Goal: Navigation & Orientation: Find specific page/section

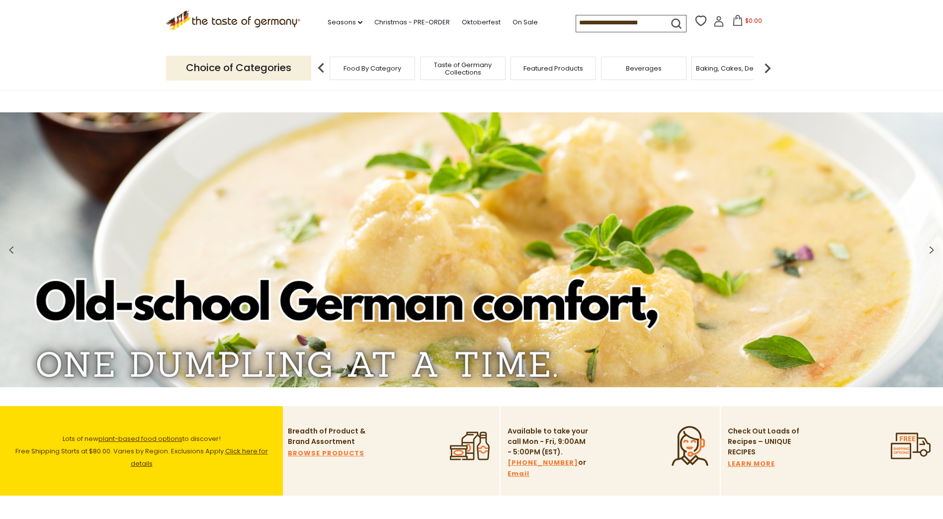
click at [253, 73] on p "Choice of Categories" at bounding box center [238, 68] width 145 height 24
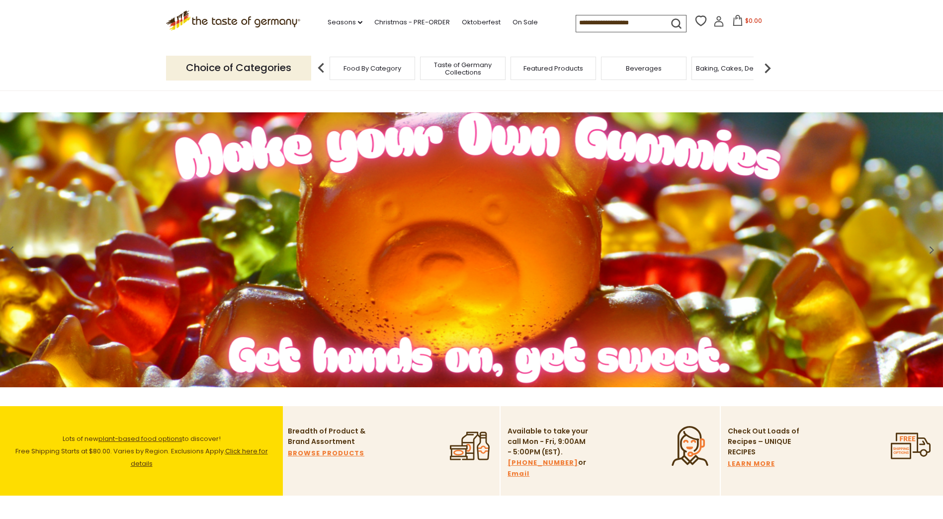
click at [768, 67] on img at bounding box center [768, 68] width 20 height 20
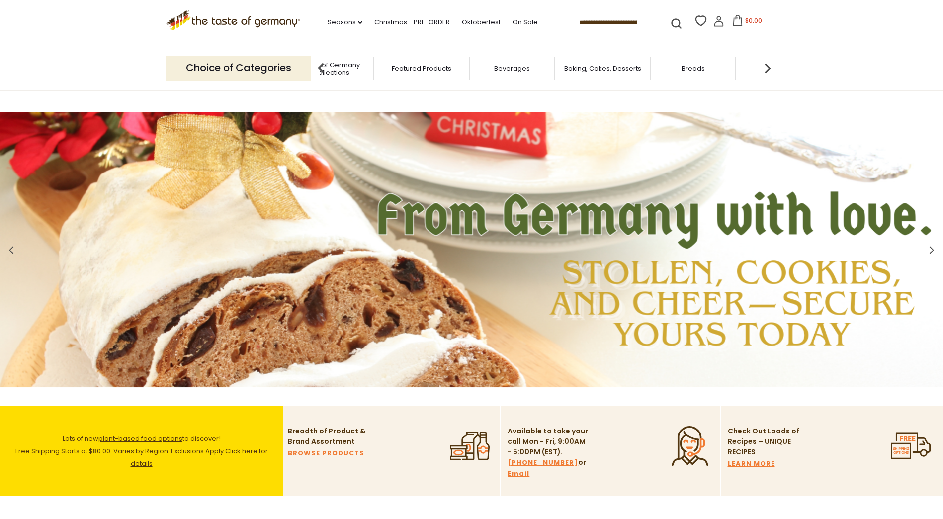
click at [766, 69] on img at bounding box center [768, 68] width 20 height 20
click at [768, 68] on img at bounding box center [768, 68] width 20 height 20
click at [574, 74] on div "Cookies" at bounding box center [568, 68] width 85 height 23
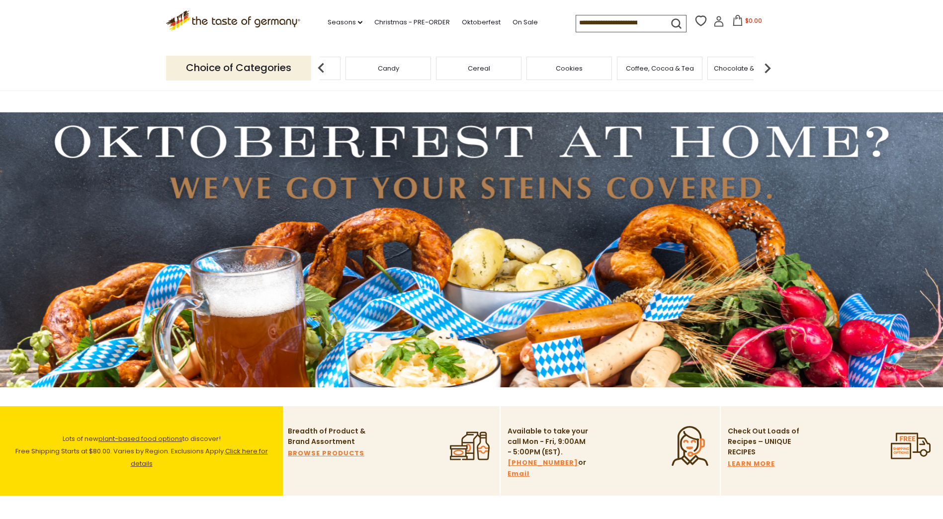
click at [570, 66] on span "Cookies" at bounding box center [569, 68] width 27 height 7
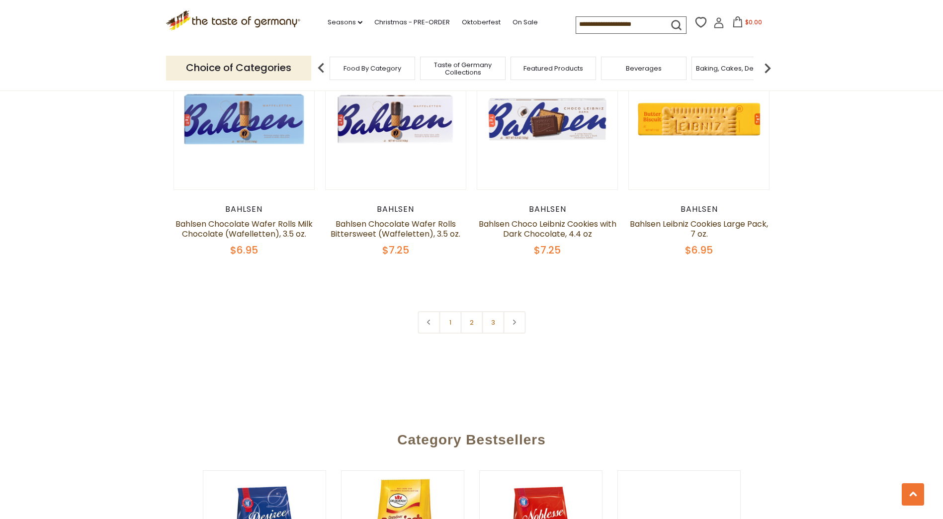
scroll to position [2336, 0]
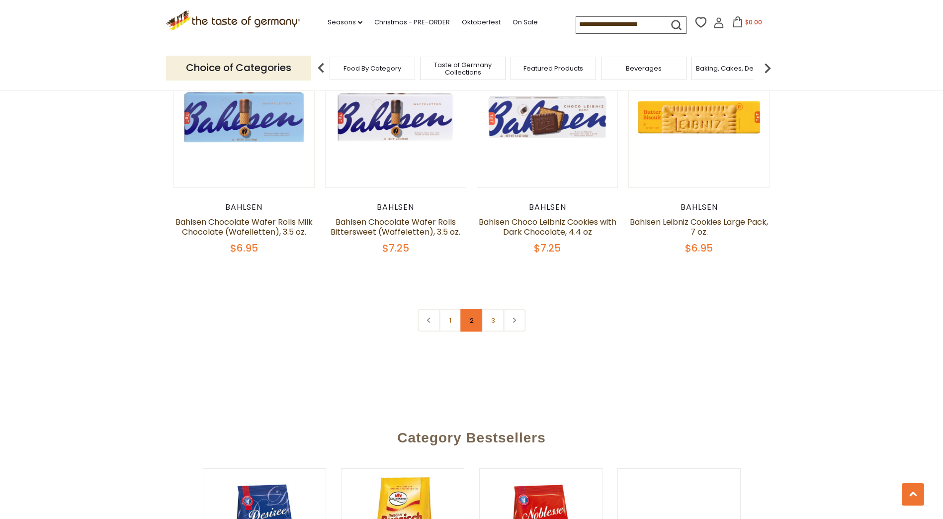
click at [475, 324] on link "2" at bounding box center [471, 320] width 22 height 22
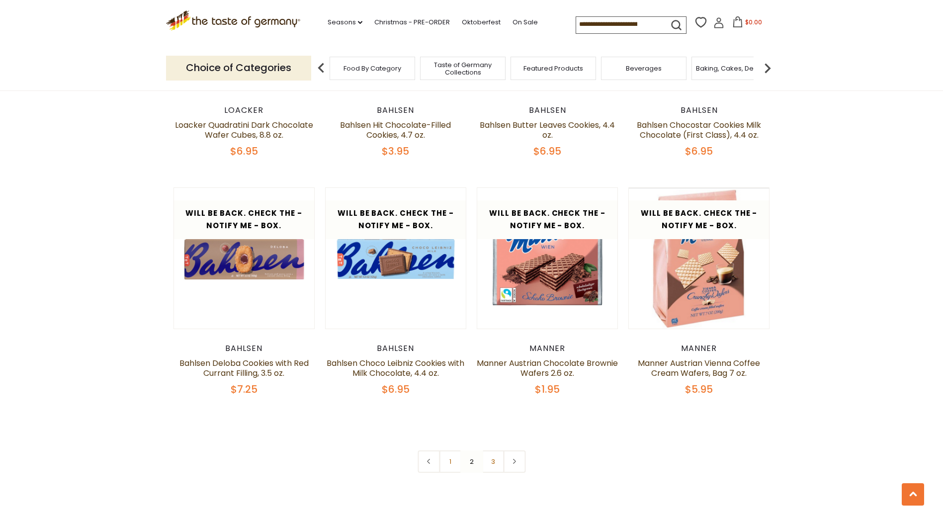
scroll to position [2180, 0]
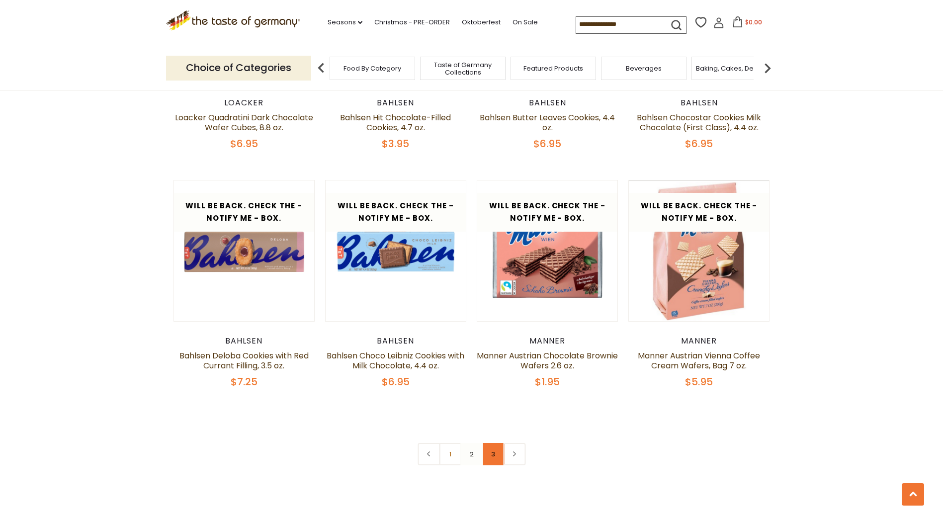
click at [494, 454] on link "3" at bounding box center [493, 454] width 22 height 22
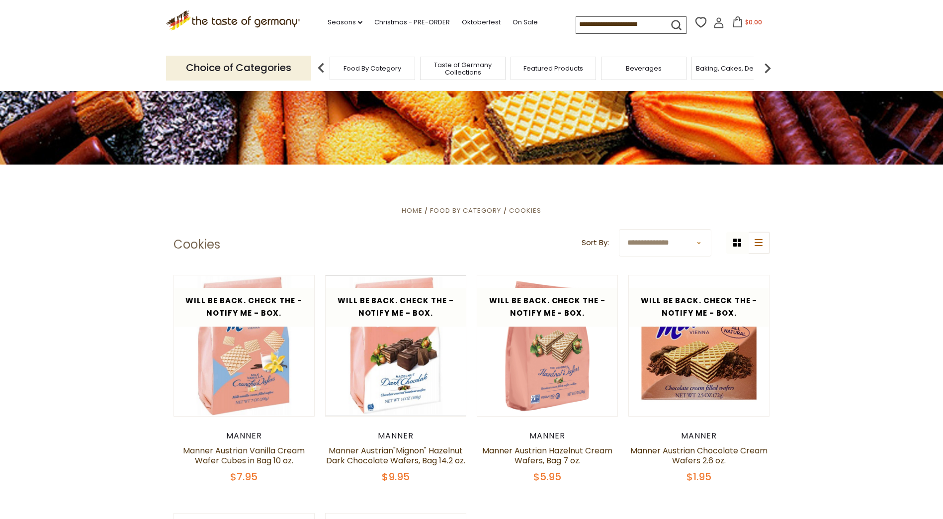
scroll to position [142, 0]
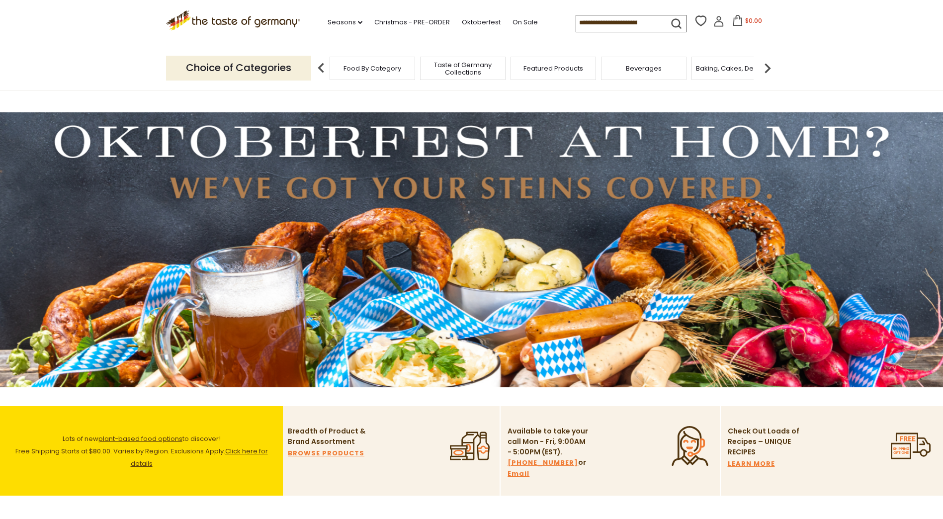
click at [728, 70] on span "Baking, Cakes, Desserts" at bounding box center [734, 68] width 77 height 7
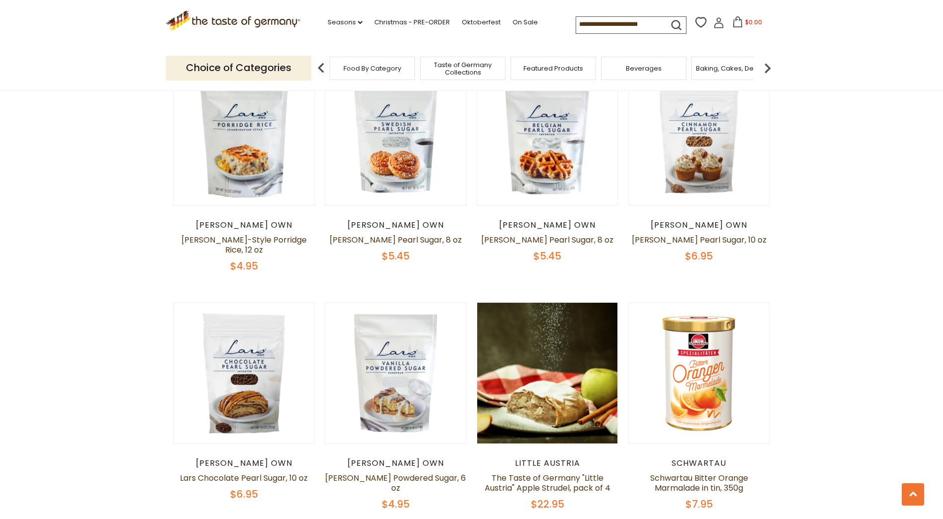
scroll to position [1889, 0]
